Goal: Check status: Check status

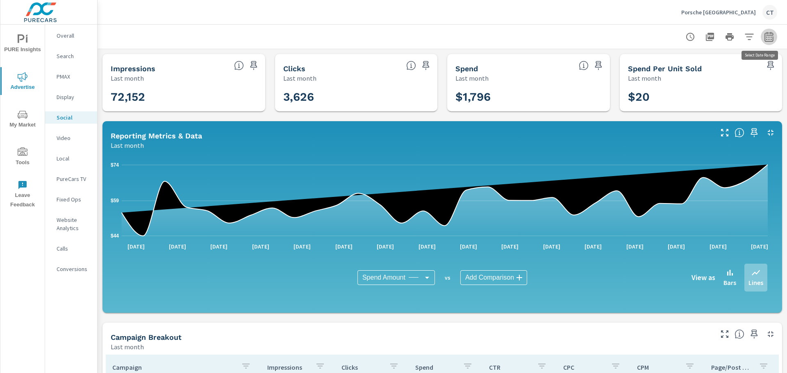
click at [764, 41] on icon "button" at bounding box center [768, 37] width 9 height 10
select select "Last month"
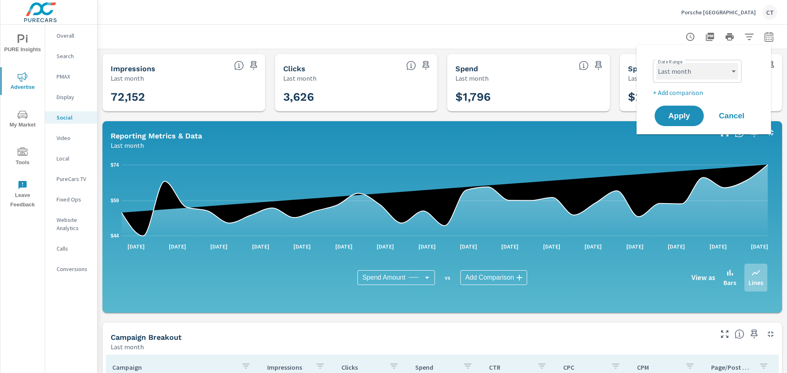
click at [696, 71] on select "Custom [DATE] Last week Last 7 days Last 14 days Last 30 days Last 45 days Last…" at bounding box center [697, 71] width 82 height 16
drag, startPoint x: 573, startPoint y: 12, endPoint x: 700, endPoint y: 54, distance: 134.7
click at [573, 11] on div "Porsche [GEOGRAPHIC_DATA]" at bounding box center [442, 12] width 670 height 24
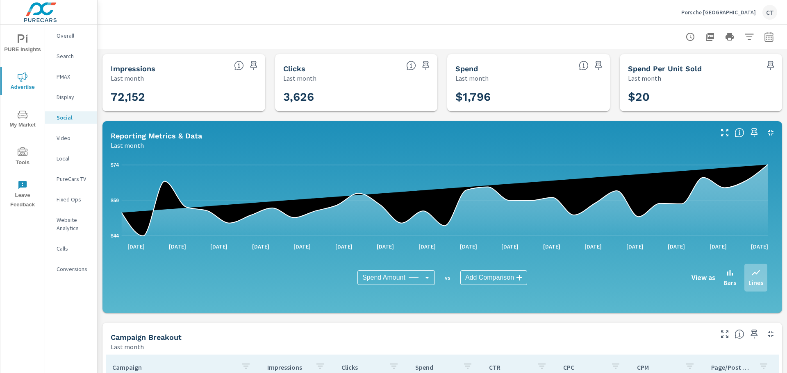
click at [764, 32] on icon "button" at bounding box center [769, 37] width 10 height 10
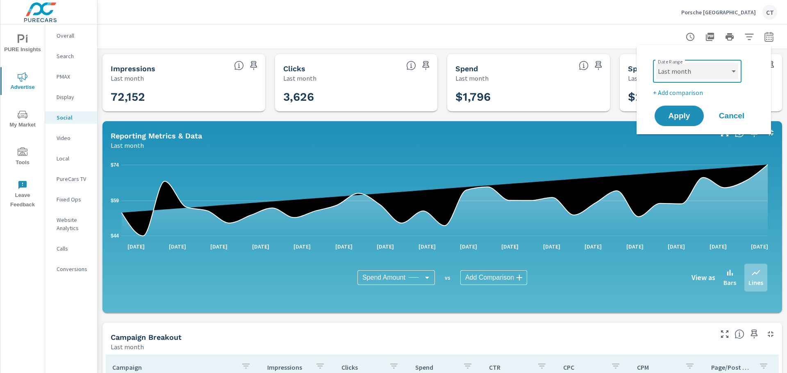
click at [675, 76] on select "Custom [DATE] Last week Last 7 days Last 14 days Last 30 days Last 45 days Last…" at bounding box center [697, 71] width 82 height 16
click at [656, 63] on select "Custom [DATE] Last week Last 7 days Last 14 days Last 30 days Last 45 days Last…" at bounding box center [697, 71] width 82 height 16
select select "custom"
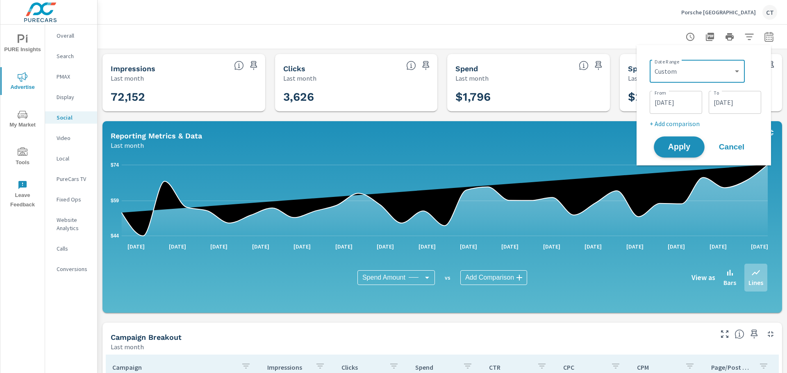
click at [685, 139] on button "Apply" at bounding box center [679, 146] width 51 height 21
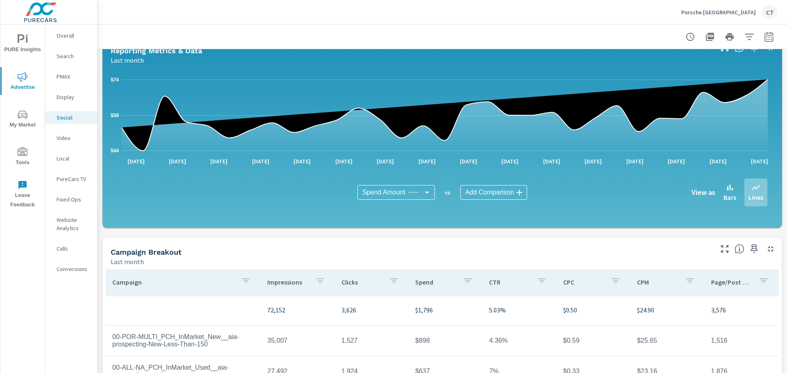
scroll to position [214, 0]
